Goal: Transaction & Acquisition: Purchase product/service

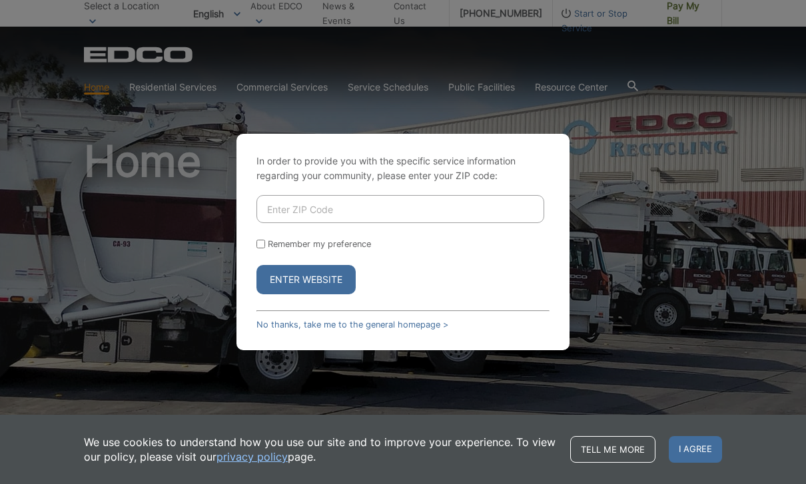
click at [385, 204] on div "In order to provide you with the specific service information regarding your co…" at bounding box center [402, 242] width 333 height 216
click at [403, 223] on input "Enter ZIP Code" at bounding box center [400, 209] width 288 height 28
type input "92025"
click at [322, 294] on button "Enter Website" at bounding box center [305, 279] width 99 height 29
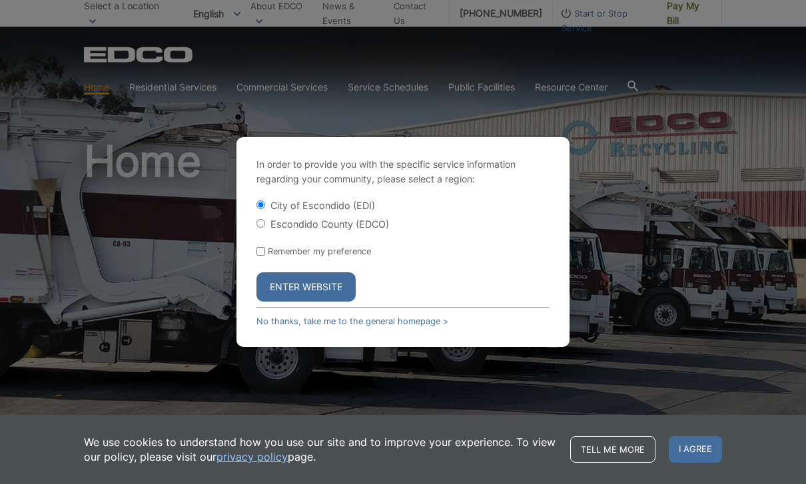
click at [381, 230] on label "Escondido County (EDCO)" at bounding box center [329, 223] width 119 height 11
click at [265, 228] on input "Escondido County (EDCO)" at bounding box center [260, 223] width 9 height 9
radio input "true"
click at [334, 302] on button "Enter Website" at bounding box center [305, 286] width 99 height 29
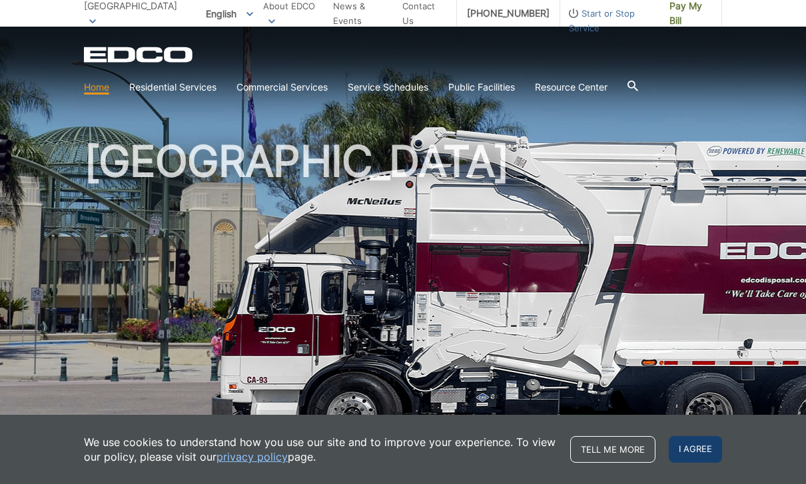
click at [700, 460] on span "I agree" at bounding box center [695, 449] width 53 height 27
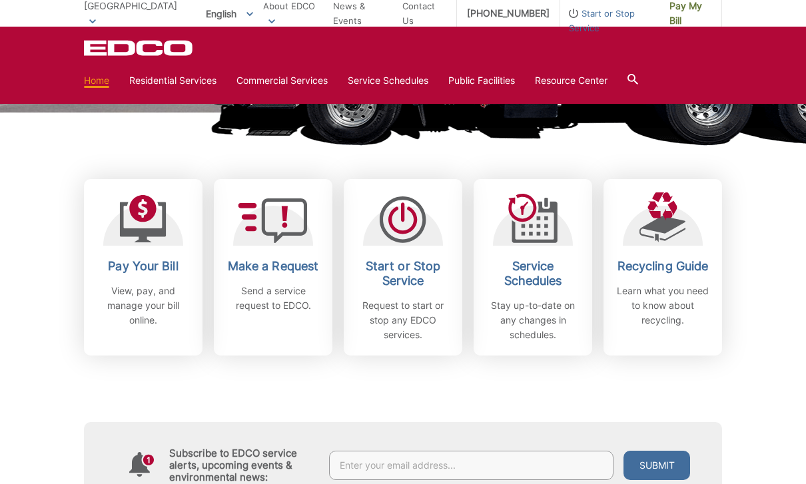
scroll to position [250, 0]
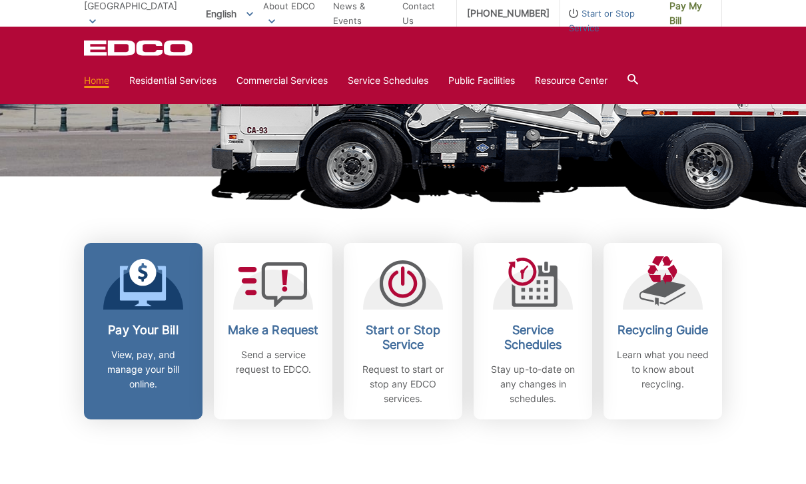
click at [162, 402] on link "Pay Your Bill View, pay, and manage your bill online." at bounding box center [143, 331] width 119 height 176
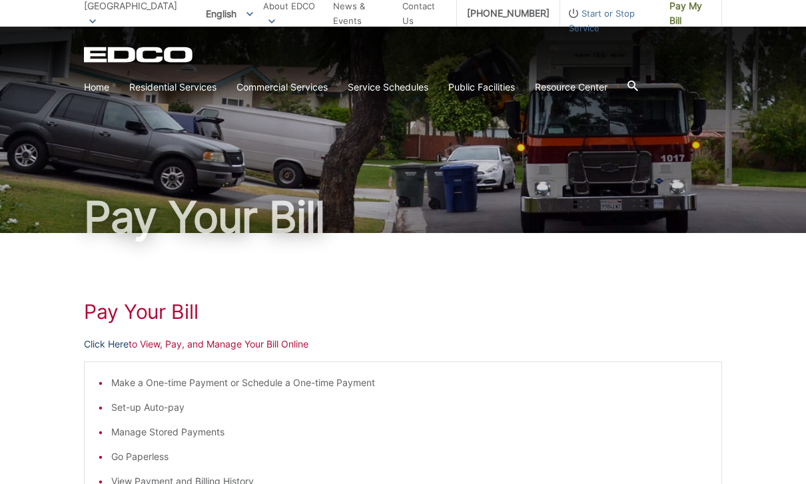
click at [114, 348] on link "Click Here" at bounding box center [106, 344] width 45 height 15
